Goal: Use online tool/utility

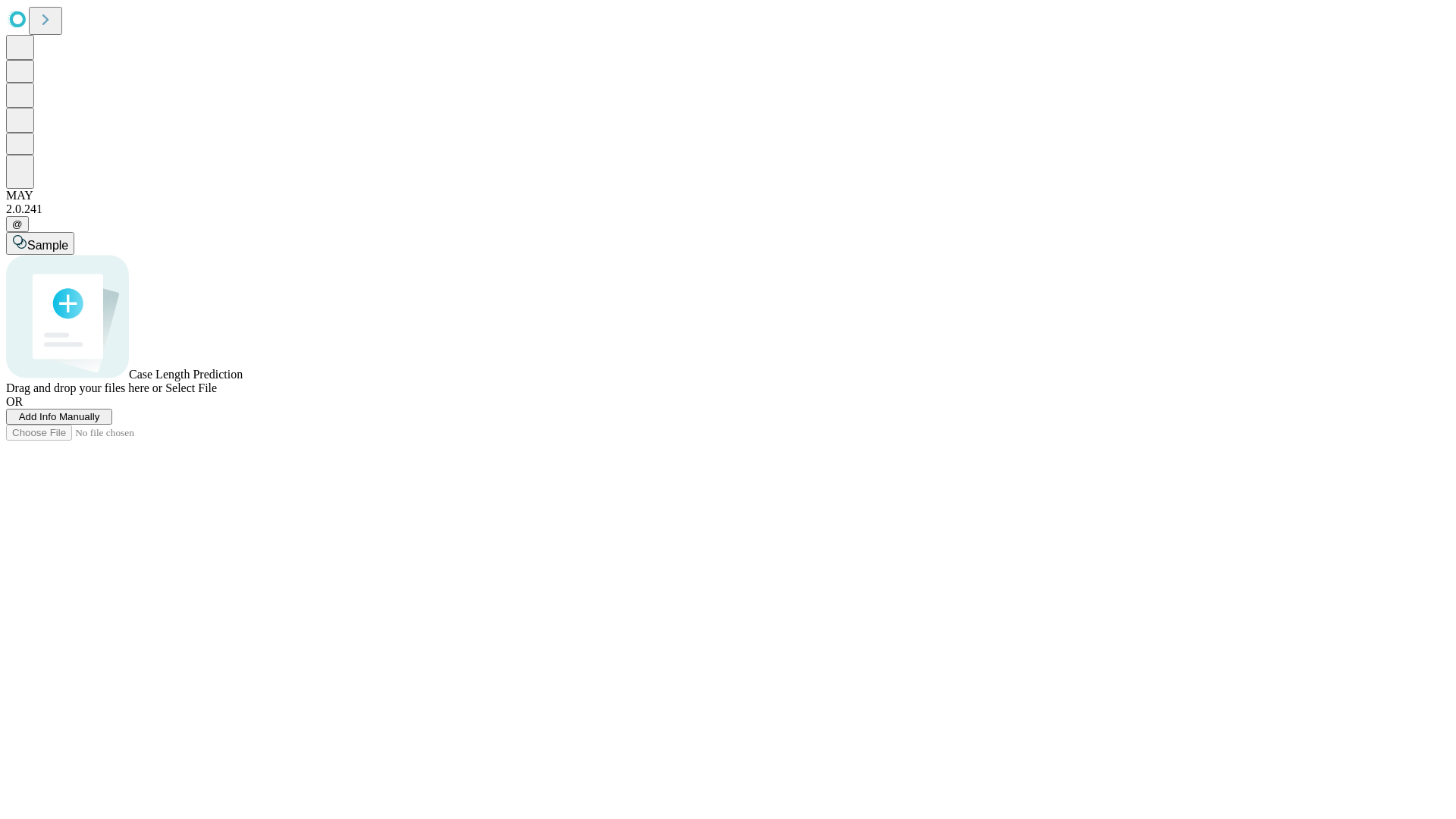
click at [217, 394] on span "Select File" at bounding box center [191, 388] width 52 height 13
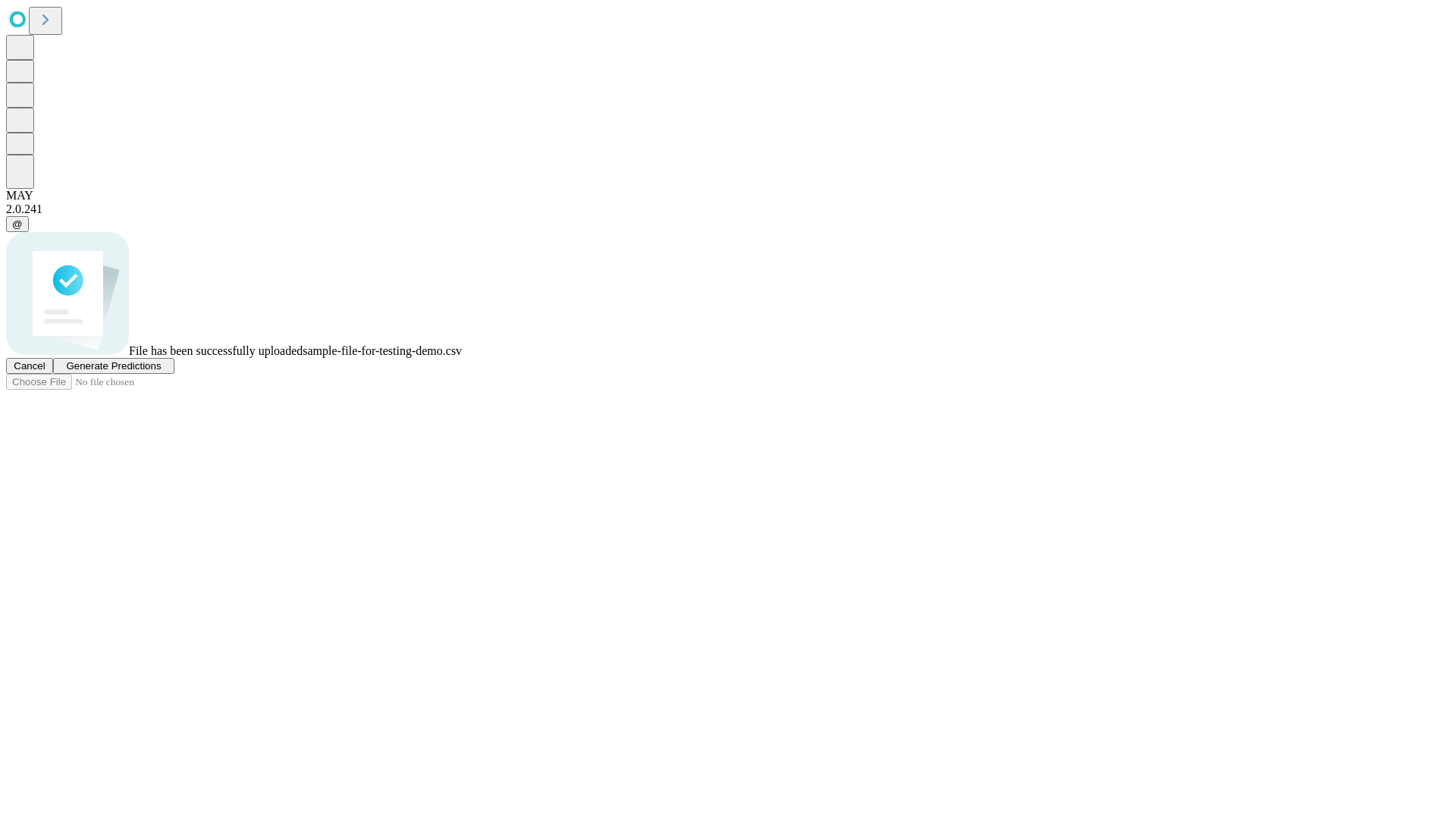
click at [161, 371] on span "Generate Predictions" at bounding box center [113, 366] width 95 height 11
